Goal: Find contact information: Find contact information

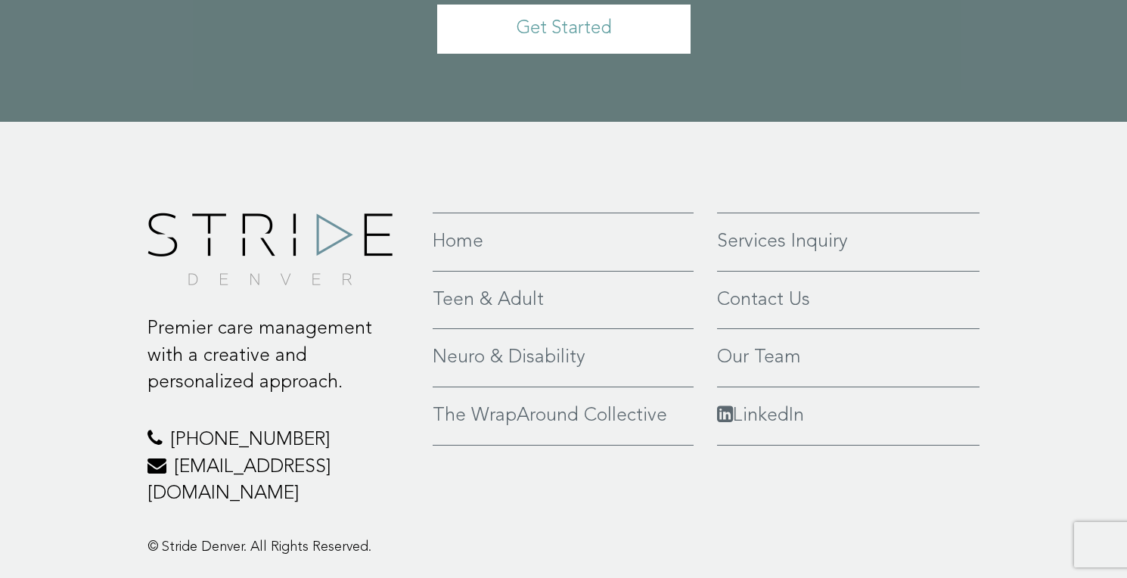
scroll to position [3590, 0]
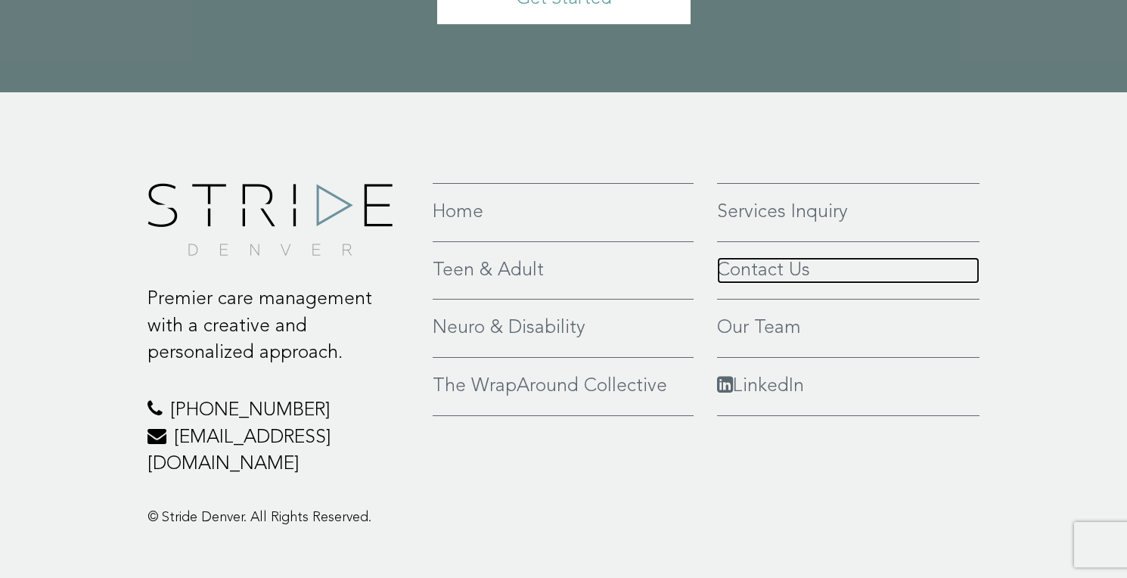
click at [757, 257] on link "Contact Us" at bounding box center [848, 270] width 262 height 27
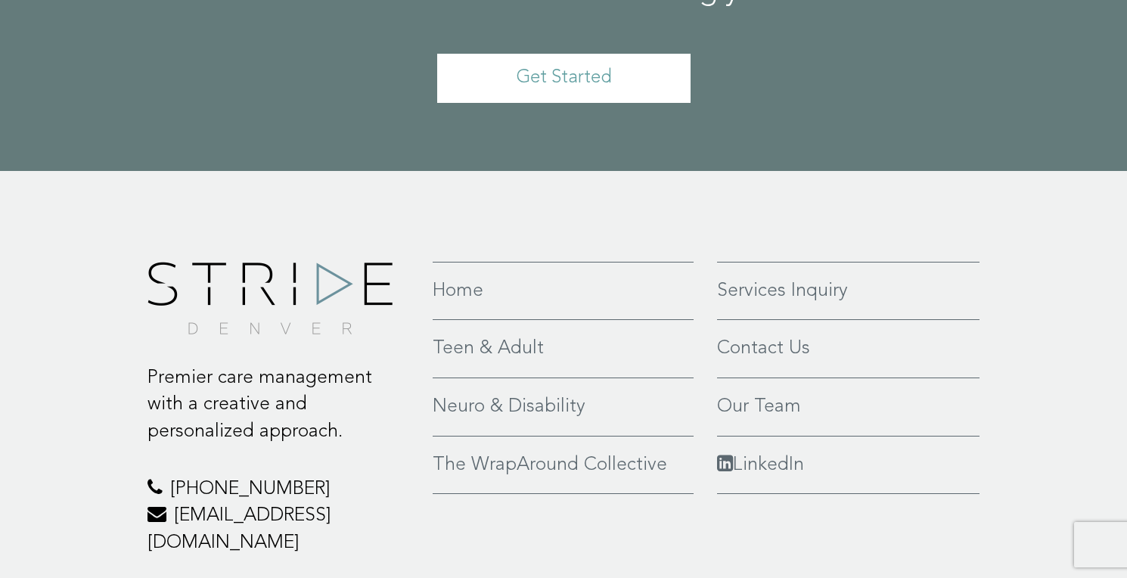
scroll to position [1432, 0]
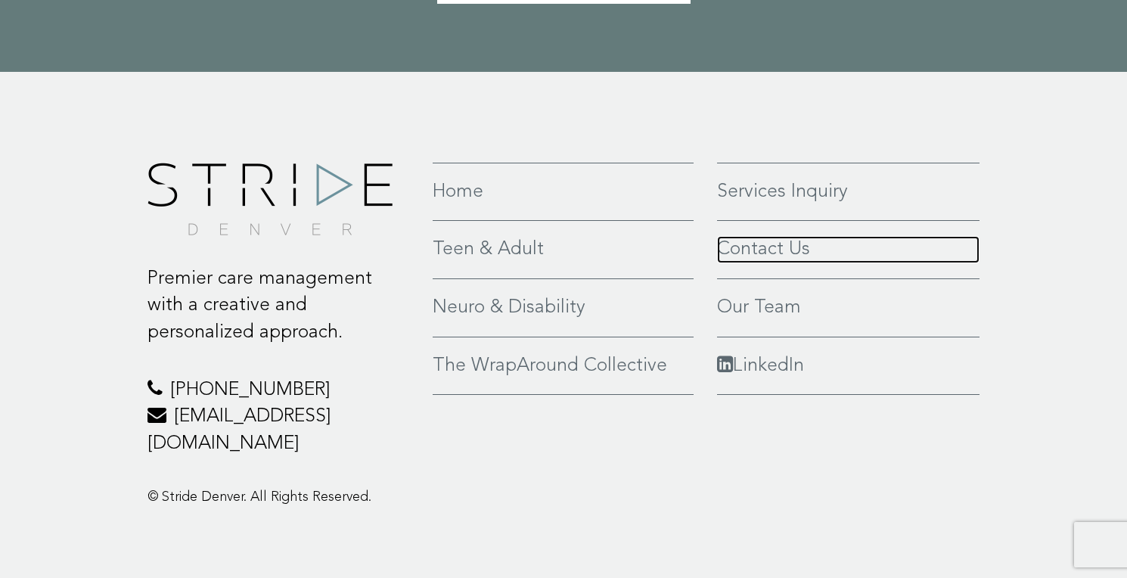
click at [763, 246] on link "Contact Us" at bounding box center [848, 249] width 262 height 27
